Goal: Task Accomplishment & Management: Use online tool/utility

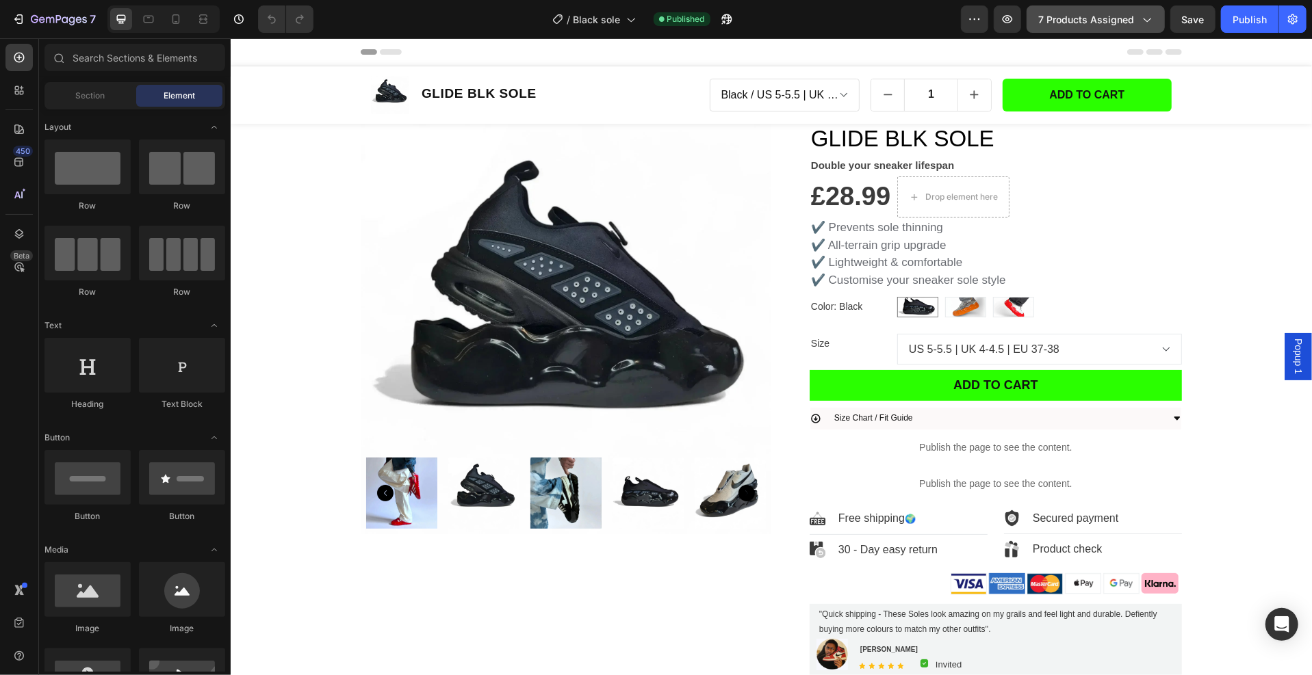
click at [1151, 13] on icon "button" at bounding box center [1146, 19] width 14 height 14
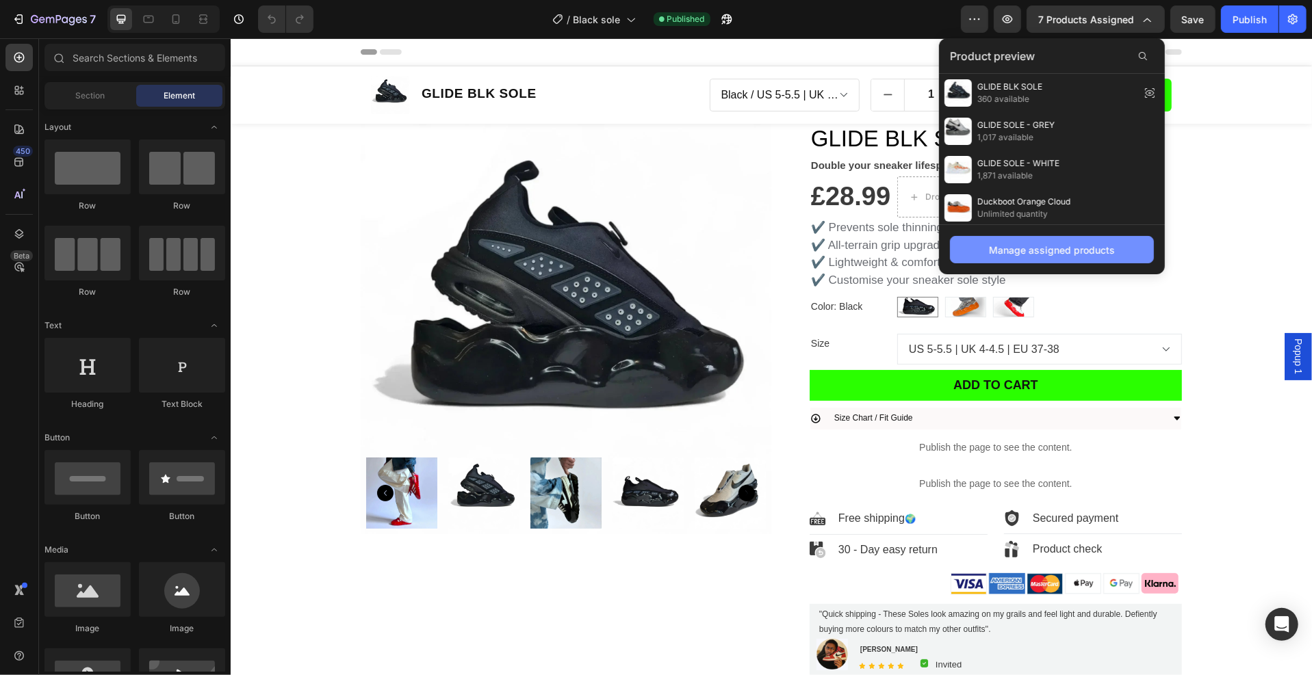
click at [1055, 251] on div "Manage assigned products" at bounding box center [1052, 250] width 126 height 14
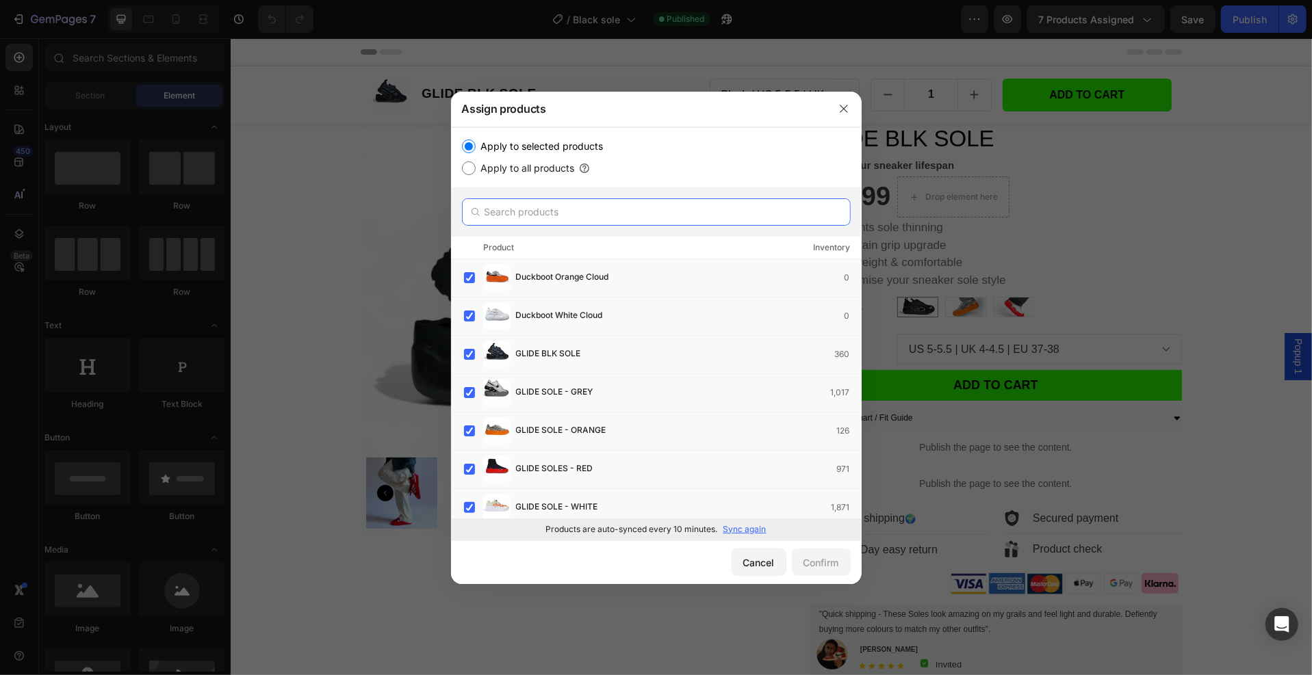
click at [627, 215] on input "text" at bounding box center [656, 211] width 389 height 27
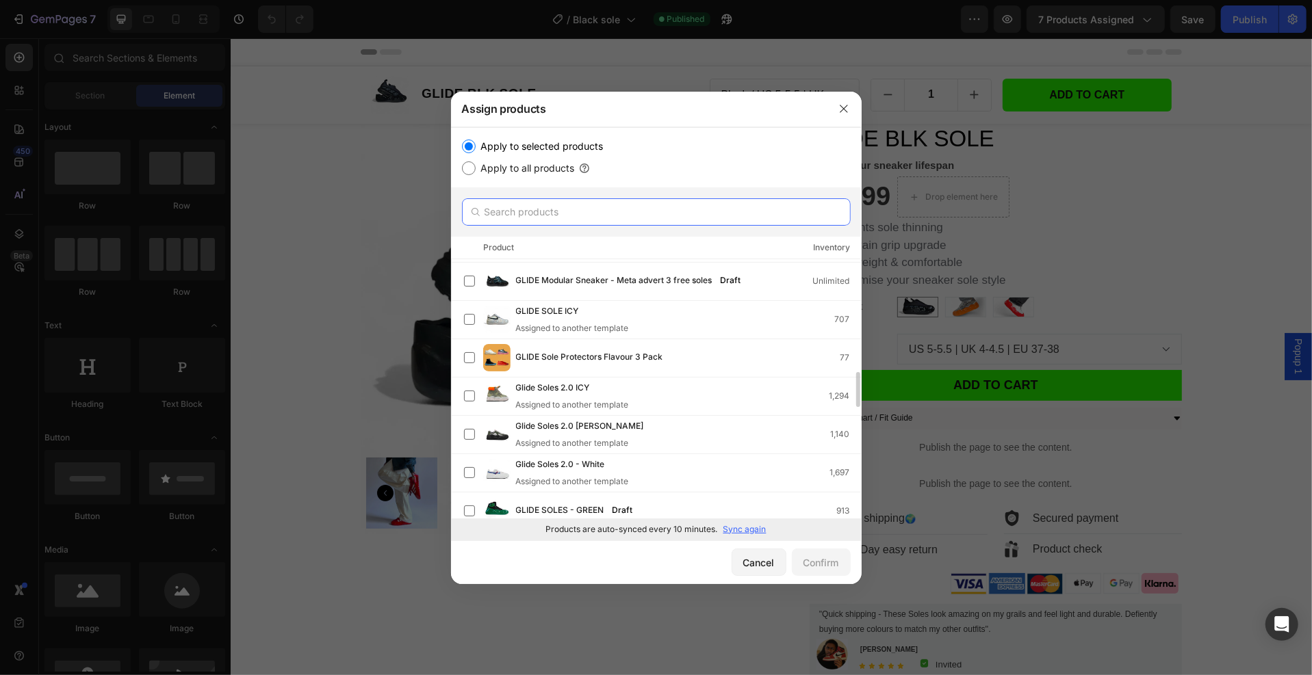
scroll to position [870, 0]
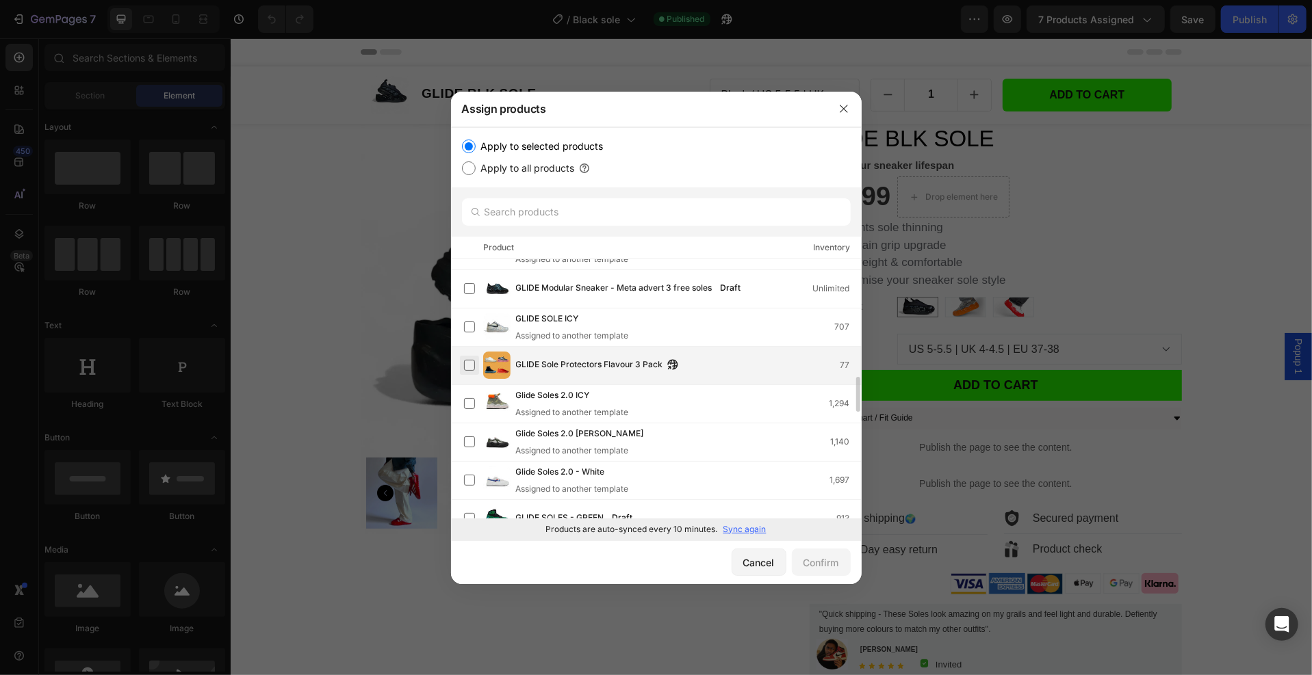
click at [469, 363] on label at bounding box center [469, 365] width 11 height 11
click at [811, 564] on div "Confirm" at bounding box center [821, 563] width 36 height 14
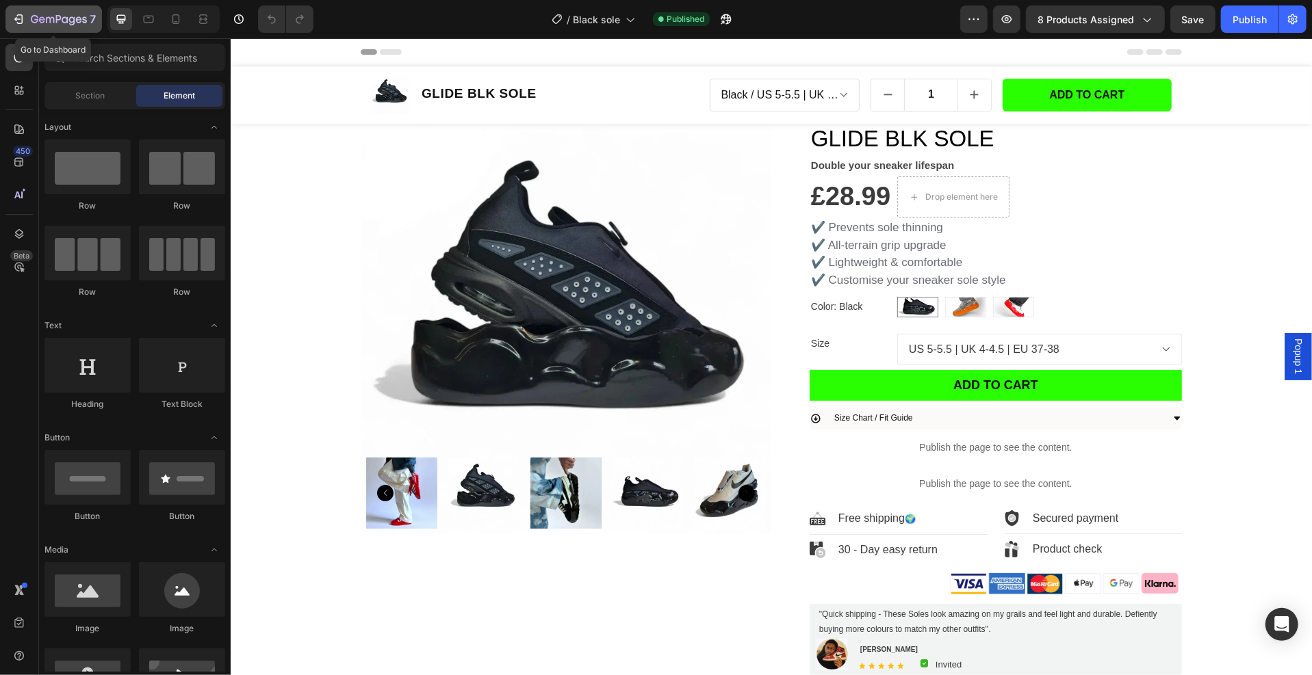
click at [19, 21] on icon "button" at bounding box center [19, 19] width 14 height 14
